Goal: Task Accomplishment & Management: Manage account settings

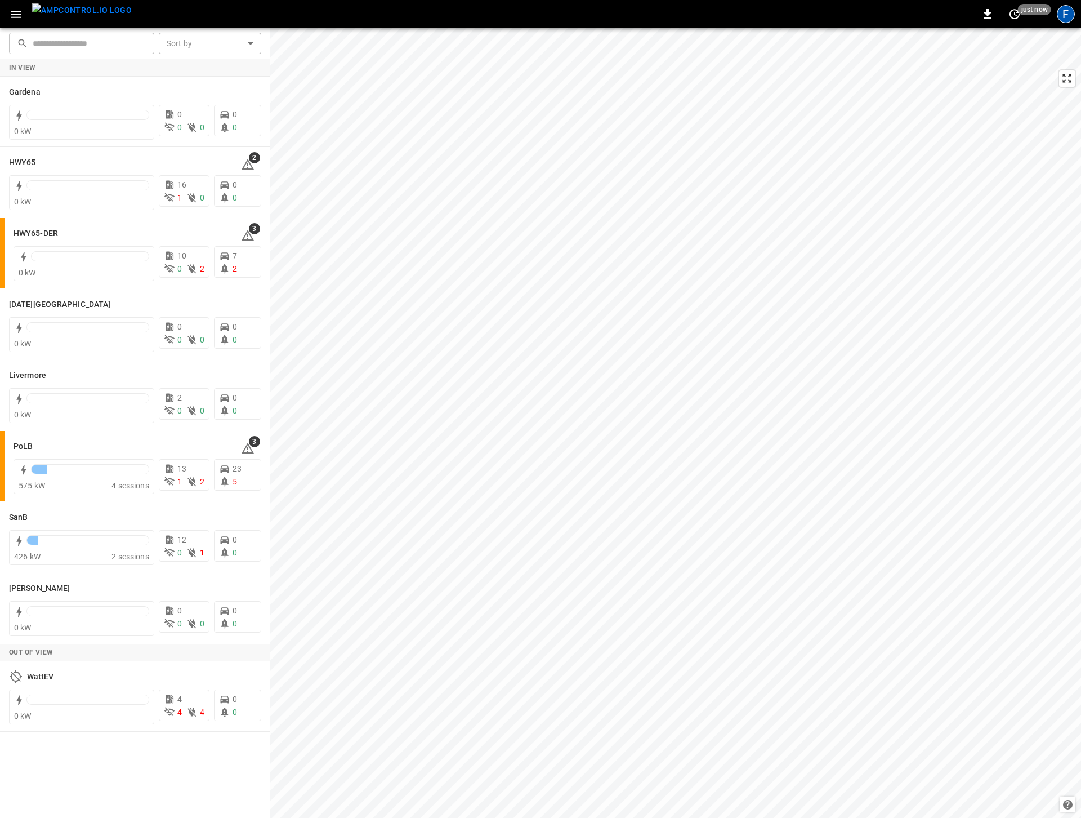
click at [1068, 15] on div "F" at bounding box center [1066, 14] width 18 height 18
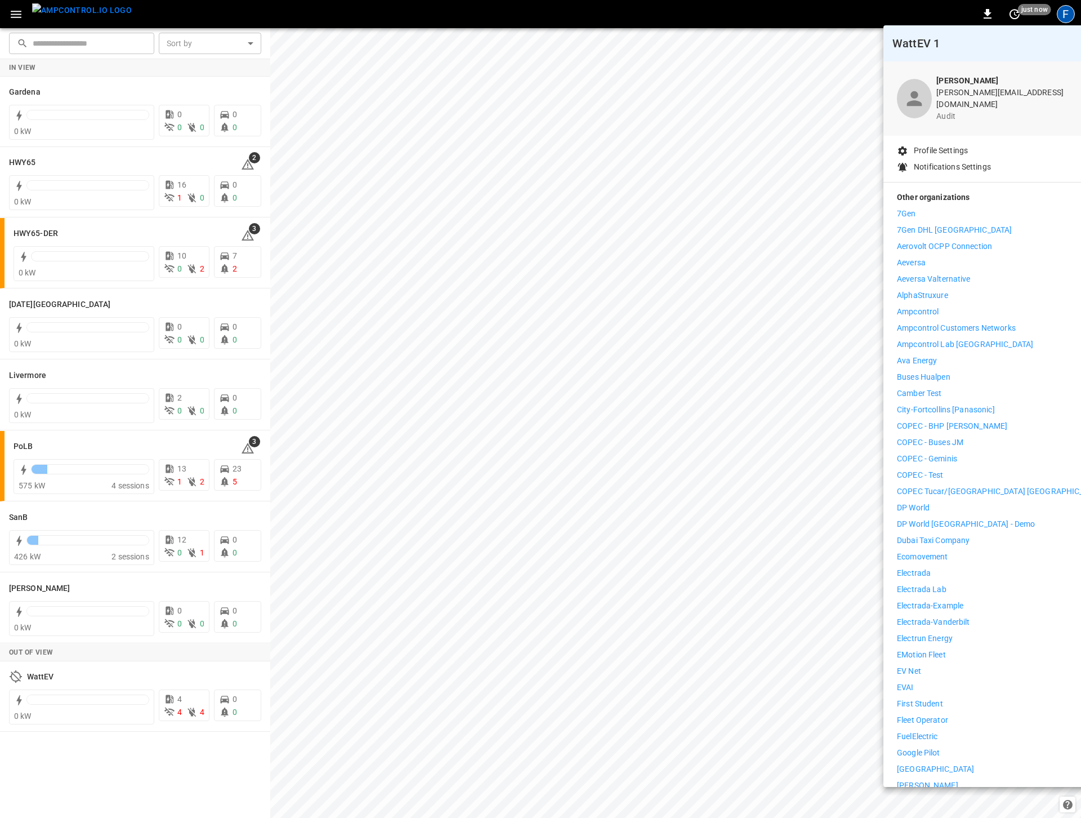
click at [931, 355] on p "Ava Energy" at bounding box center [917, 361] width 40 height 12
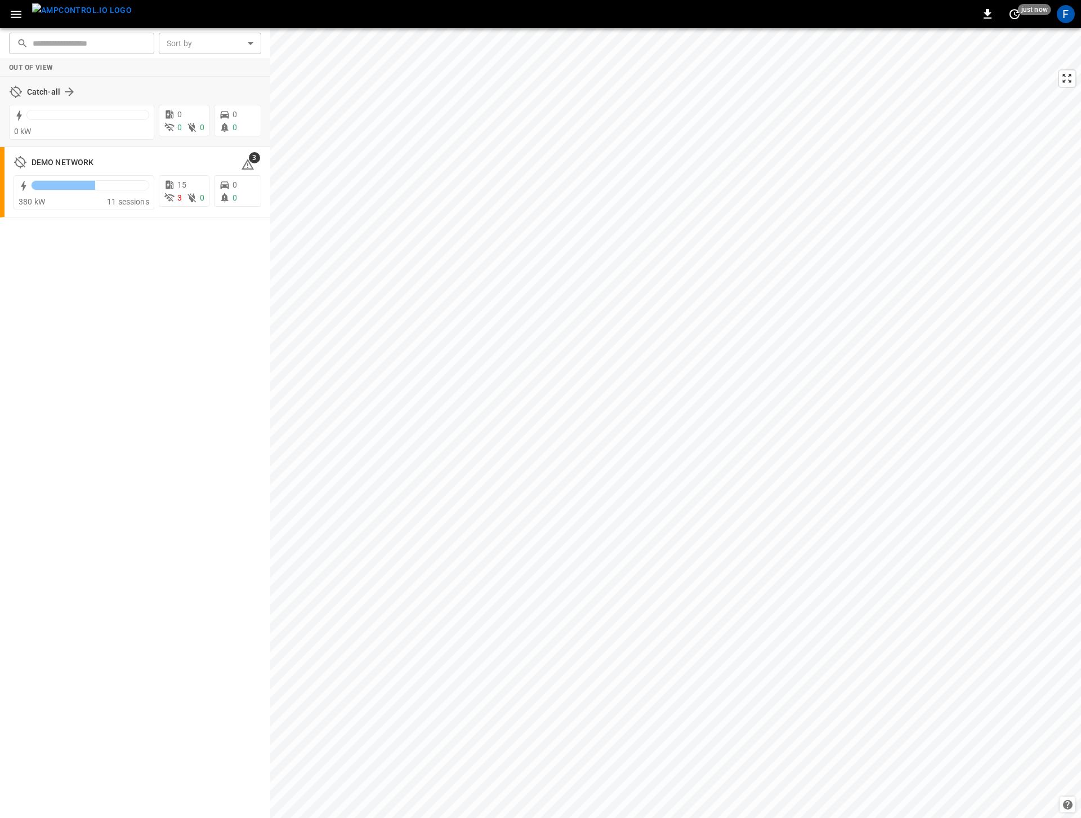
click at [38, 100] on div "Catch-all" at bounding box center [135, 91] width 252 height 21
click at [38, 96] on h6 "Catch-all" at bounding box center [43, 92] width 33 height 12
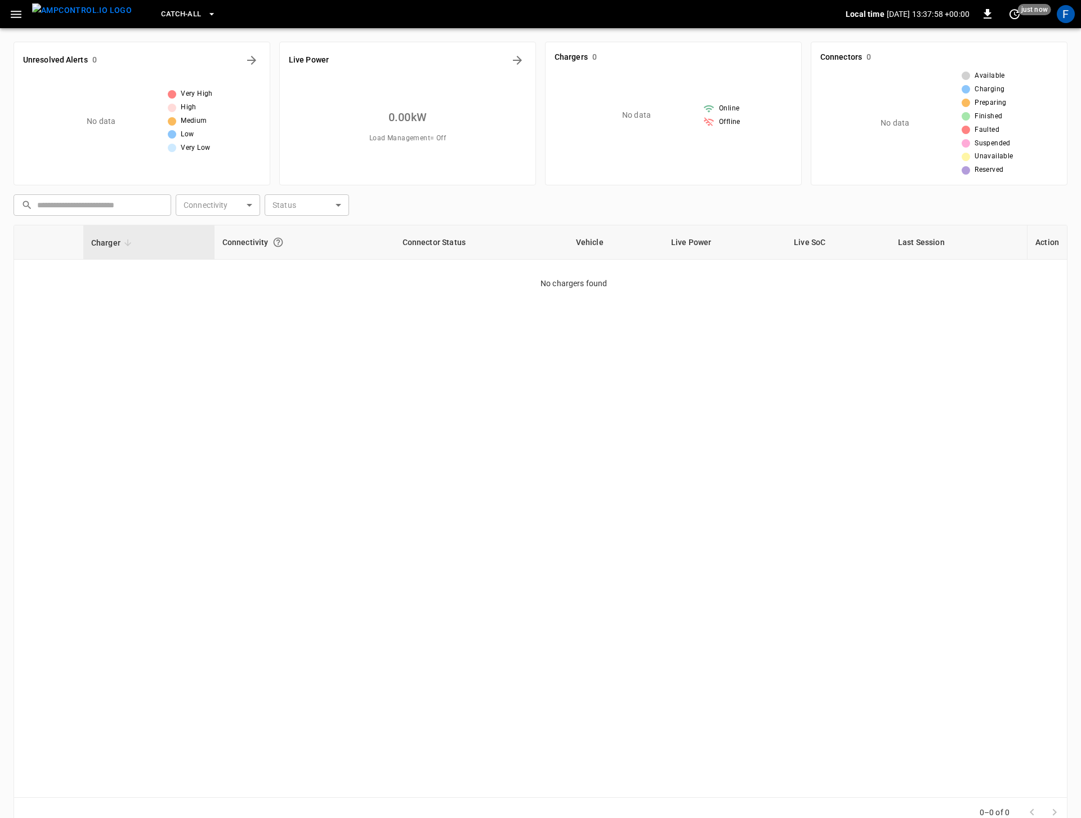
click at [21, 15] on icon "button" at bounding box center [16, 14] width 14 height 14
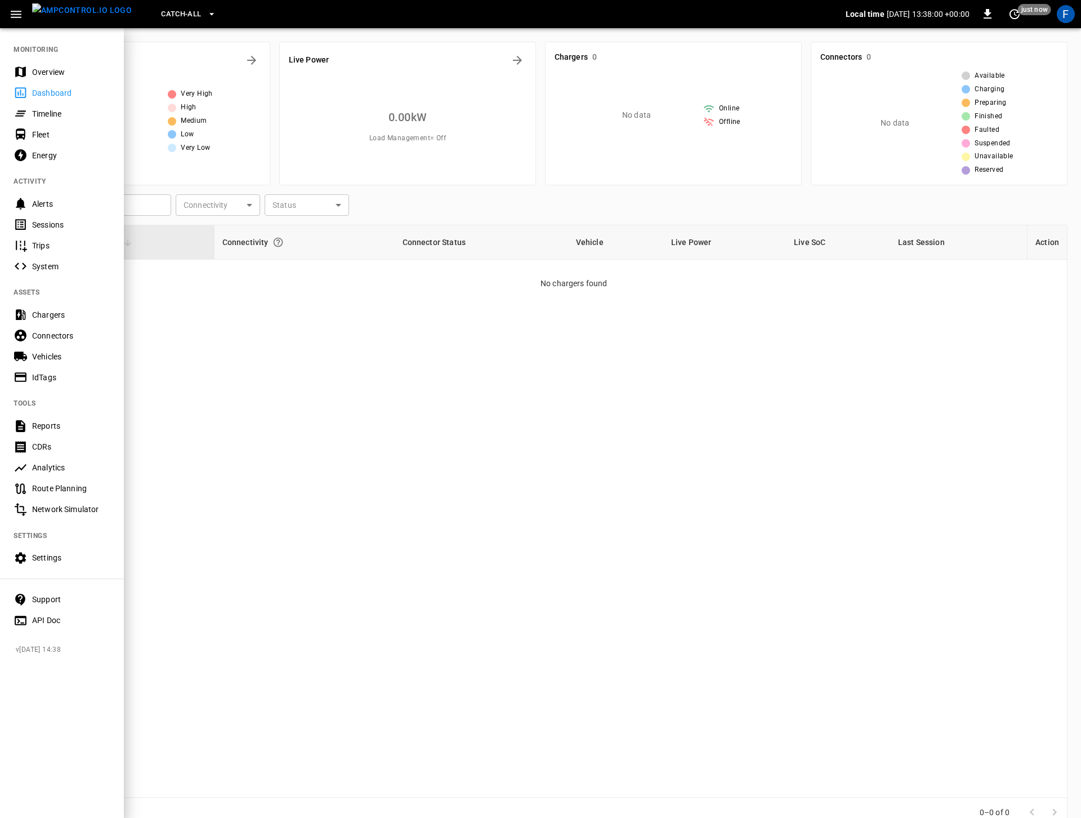
click at [195, 390] on div at bounding box center [540, 409] width 1081 height 818
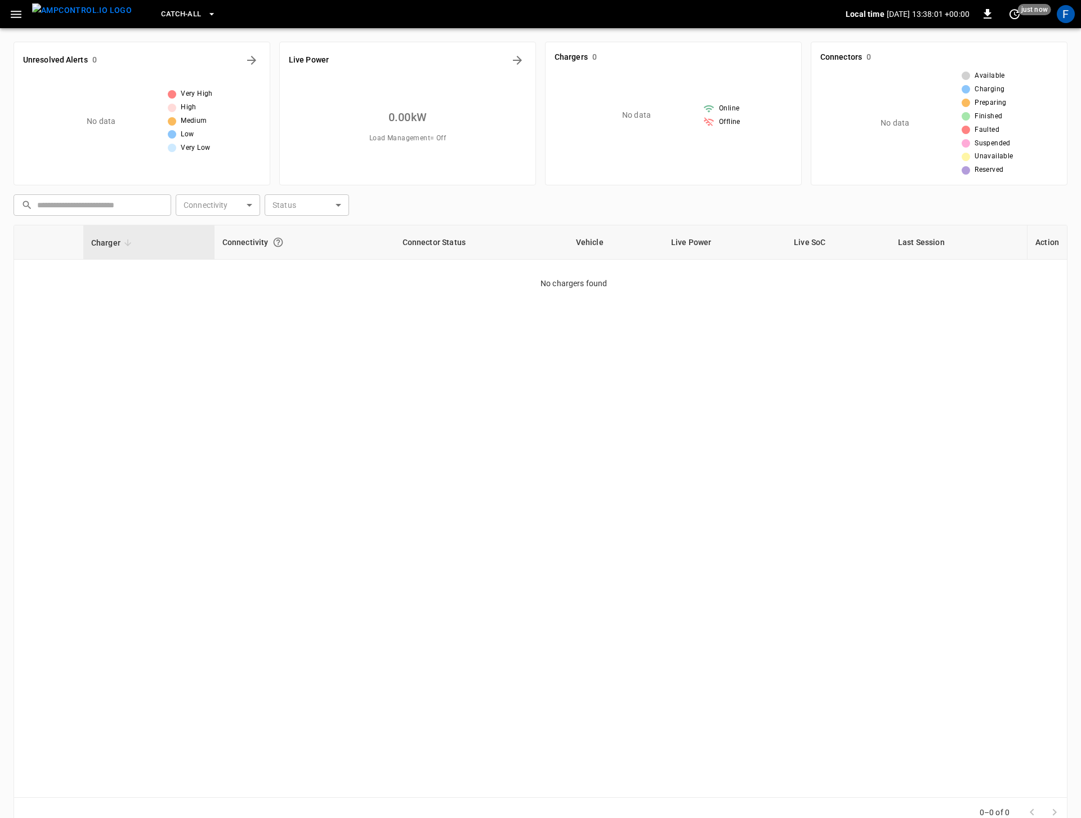
click at [161, 17] on span "Catch-all" at bounding box center [181, 14] width 40 height 13
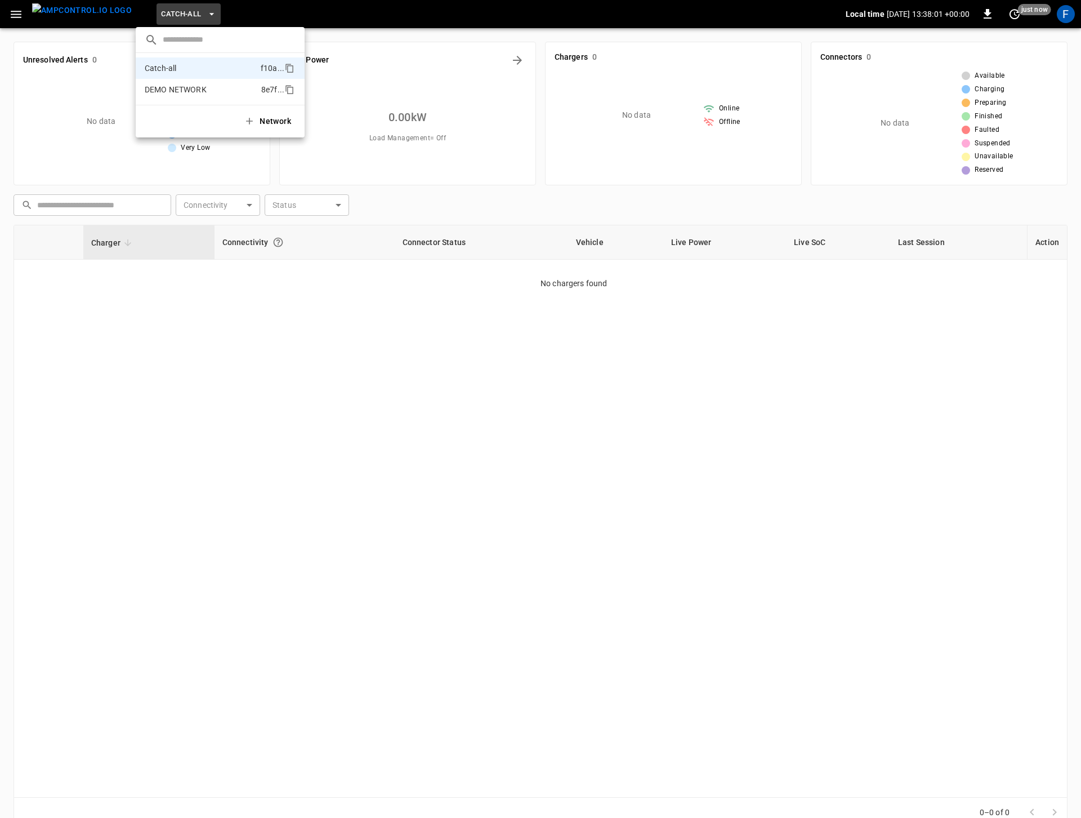
click at [156, 91] on p "DEMO NETWORK" at bounding box center [201, 89] width 112 height 11
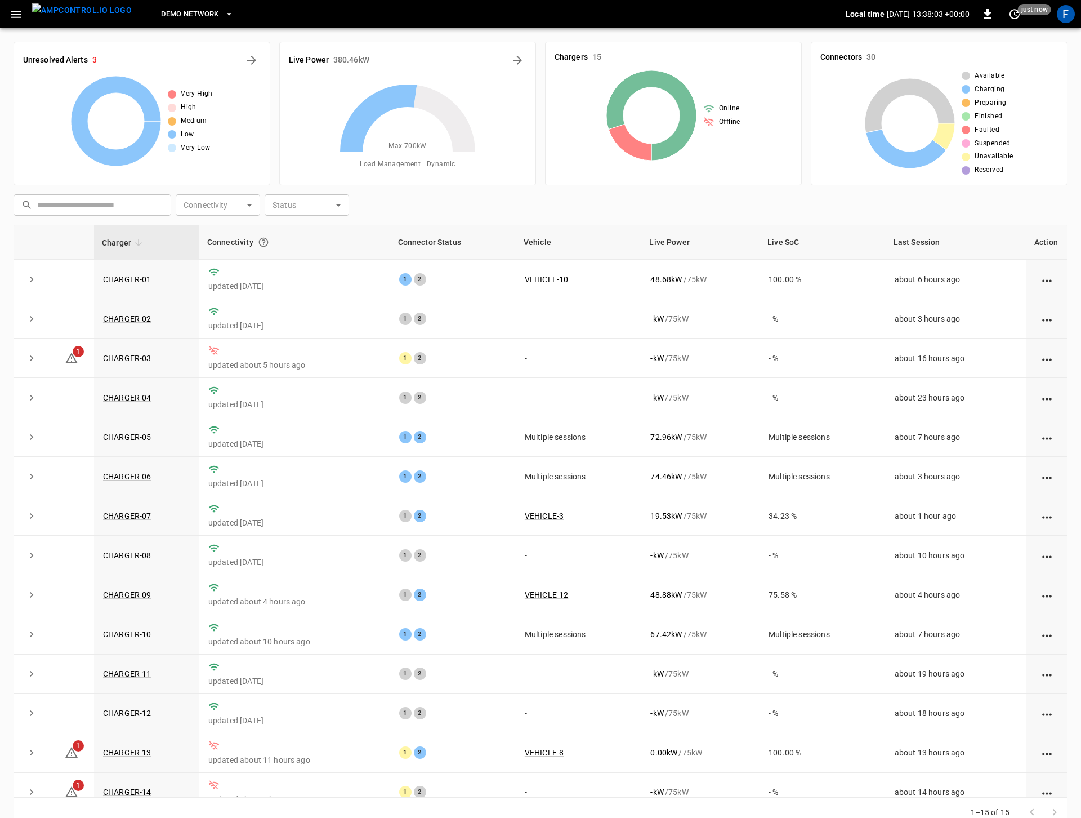
click at [23, 14] on button "button" at bounding box center [16, 14] width 23 height 21
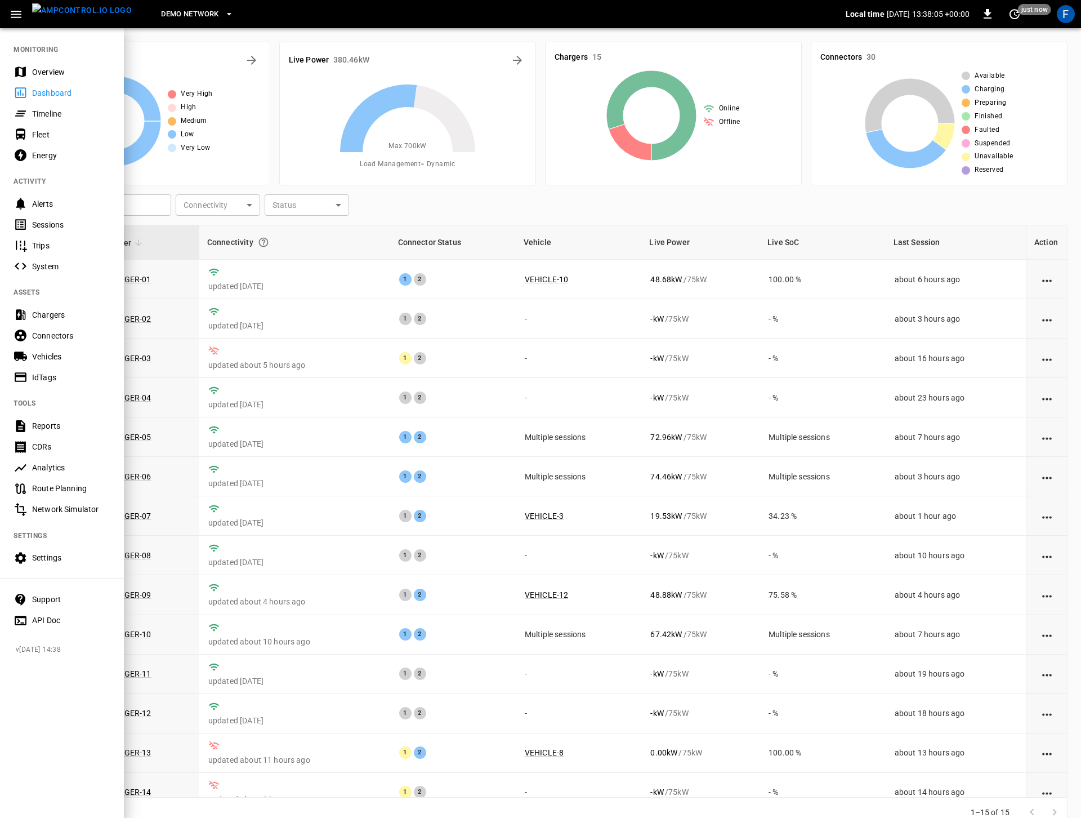
click at [38, 556] on div "Settings" at bounding box center [71, 557] width 78 height 11
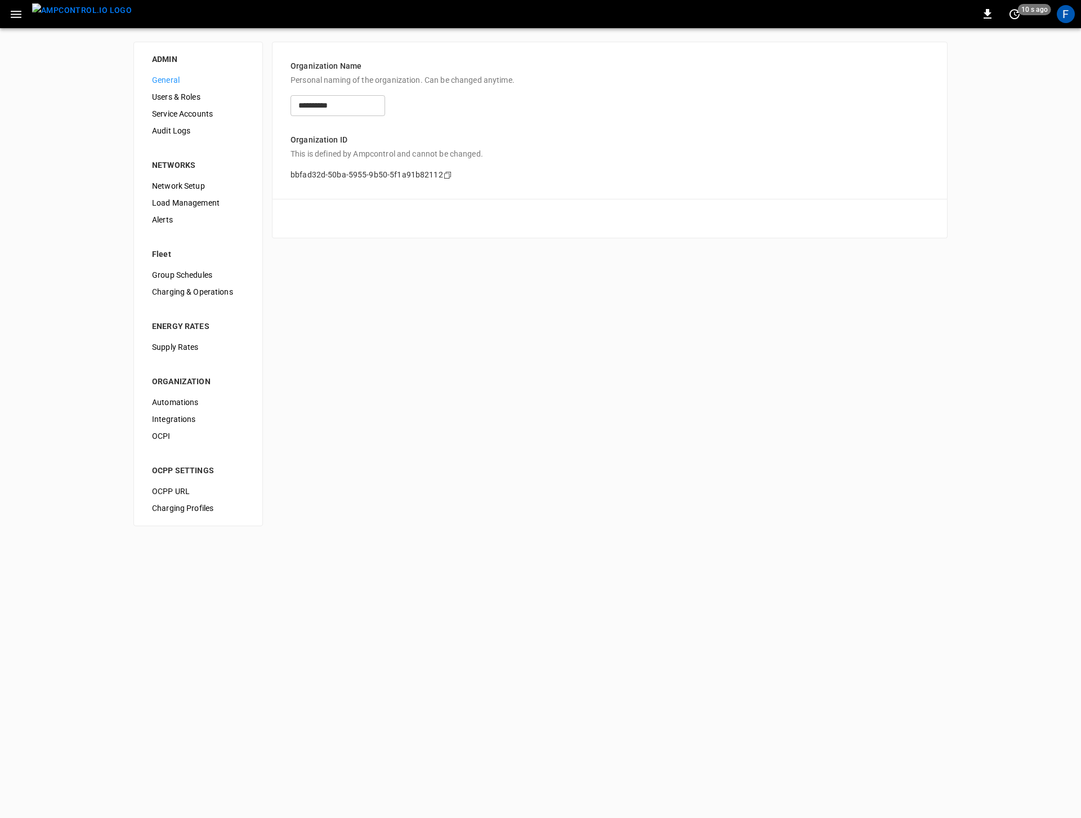
click at [198, 201] on span "Load Management" at bounding box center [198, 203] width 92 height 12
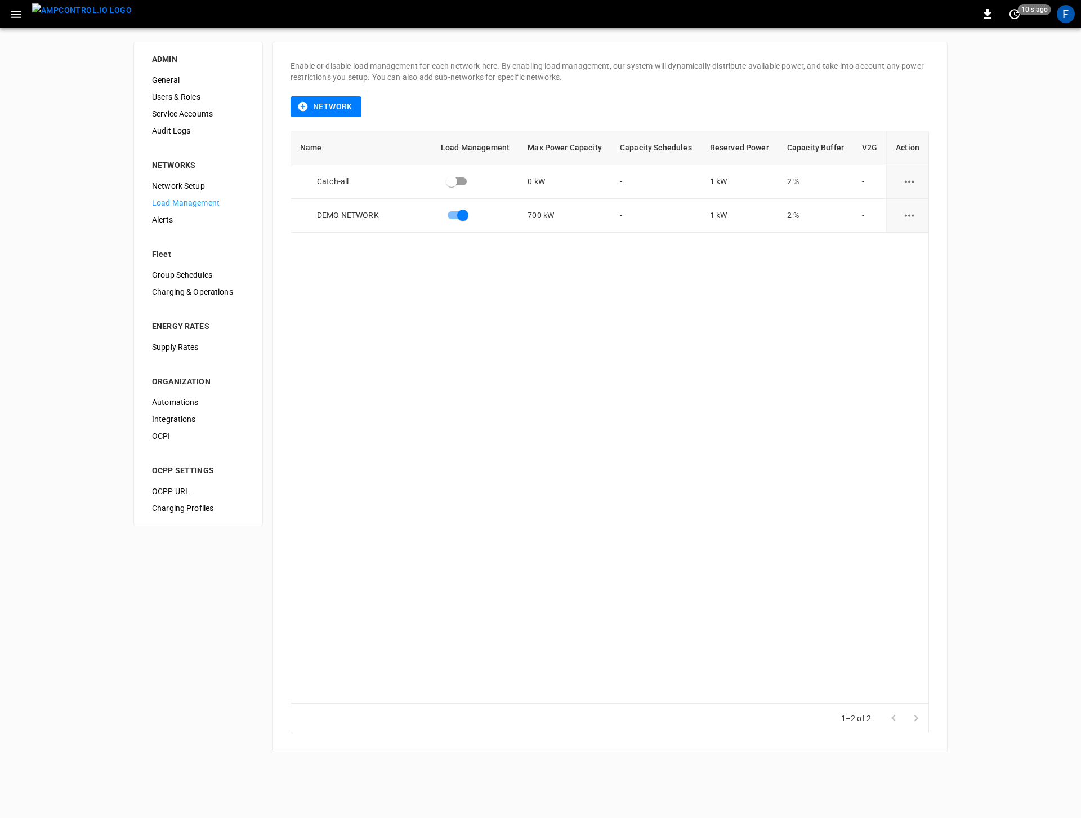
click at [180, 492] on span "OCPP URL" at bounding box center [198, 491] width 92 height 12
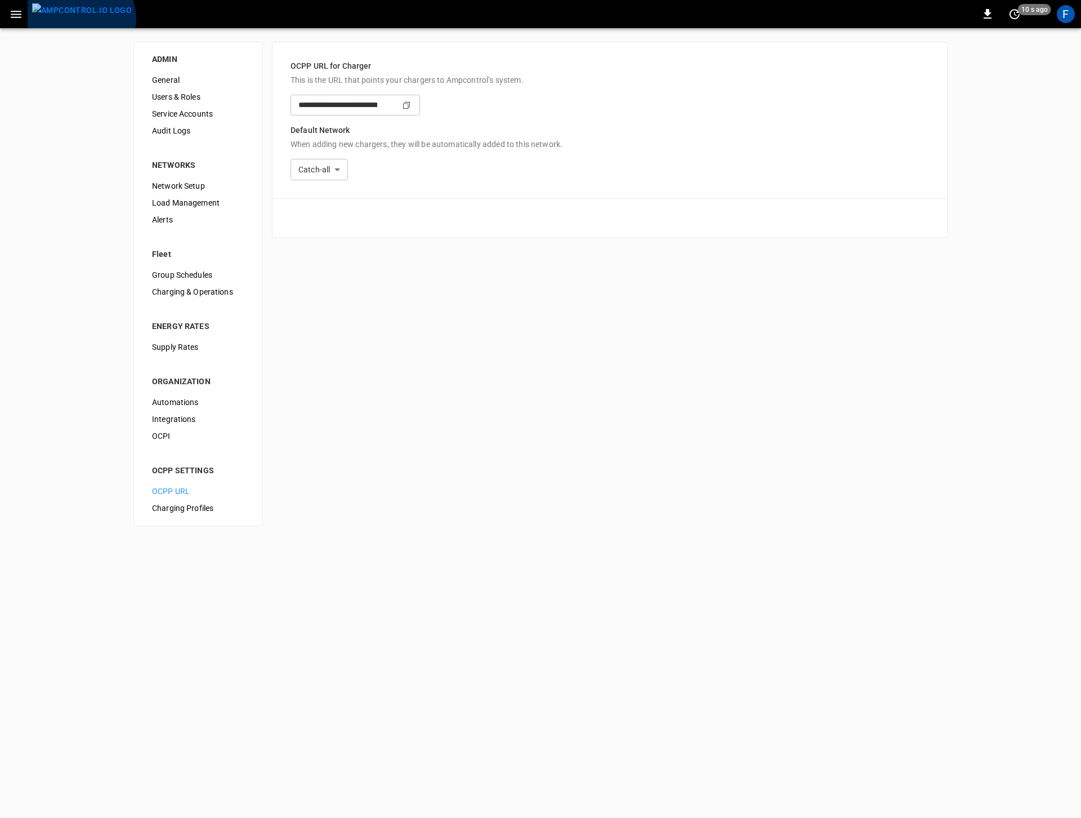
click at [80, 17] on img "menu" at bounding box center [82, 10] width 100 height 14
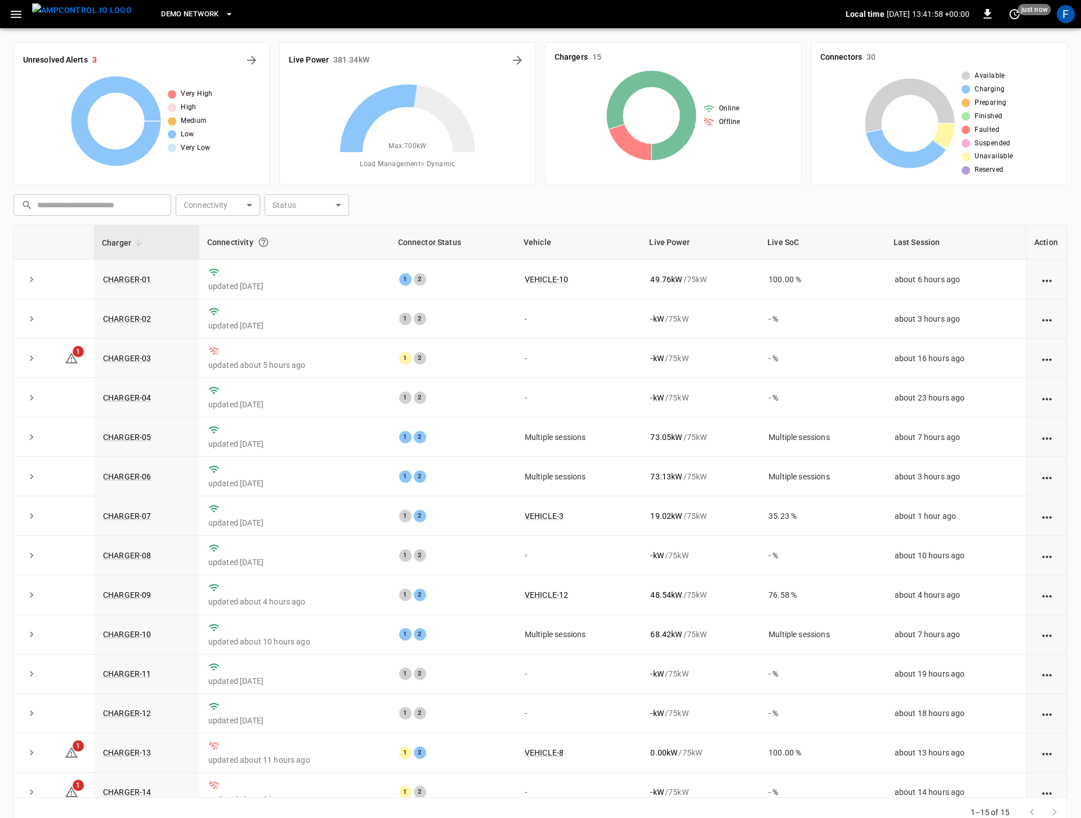
click at [90, 5] on img "menu" at bounding box center [82, 10] width 100 height 14
